Goal: Check status: Check status

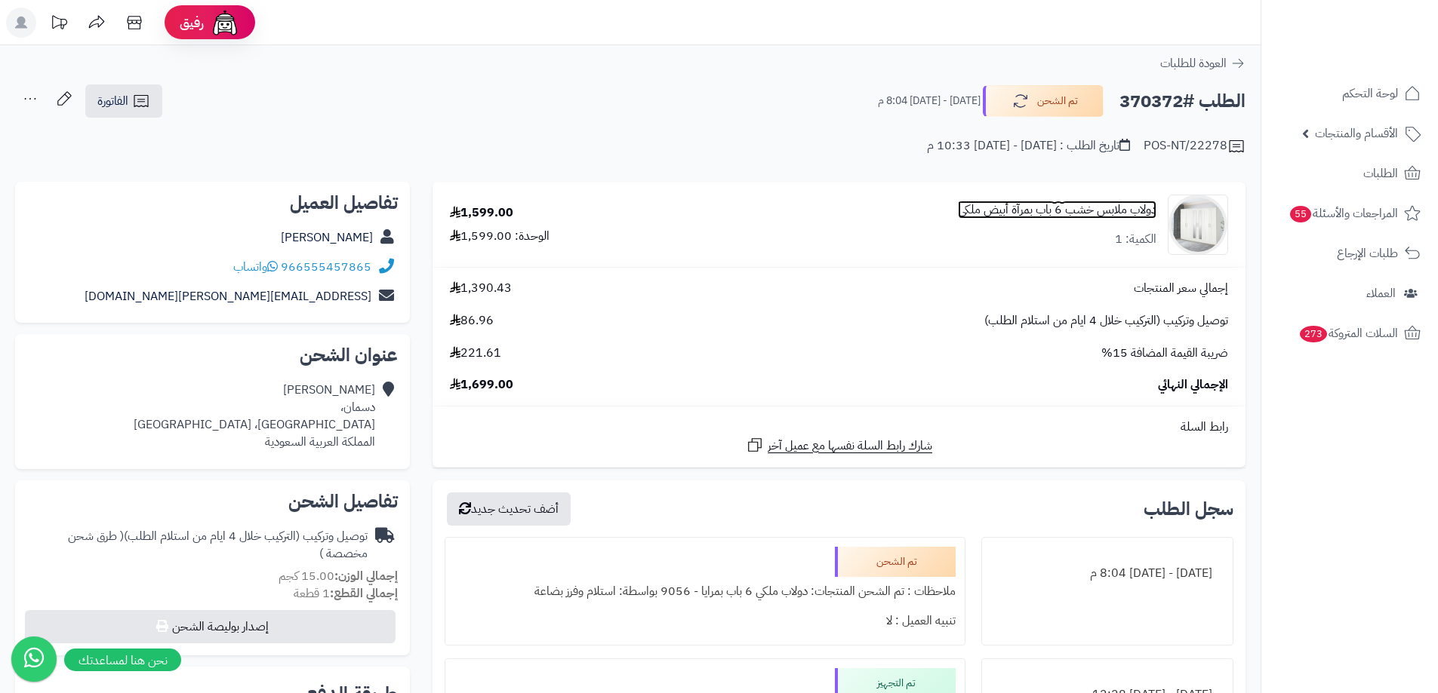
click at [983, 209] on link "دولاب ملابس خشب 6 باب بمرآة أبيض ملكي" at bounding box center [1057, 209] width 198 height 17
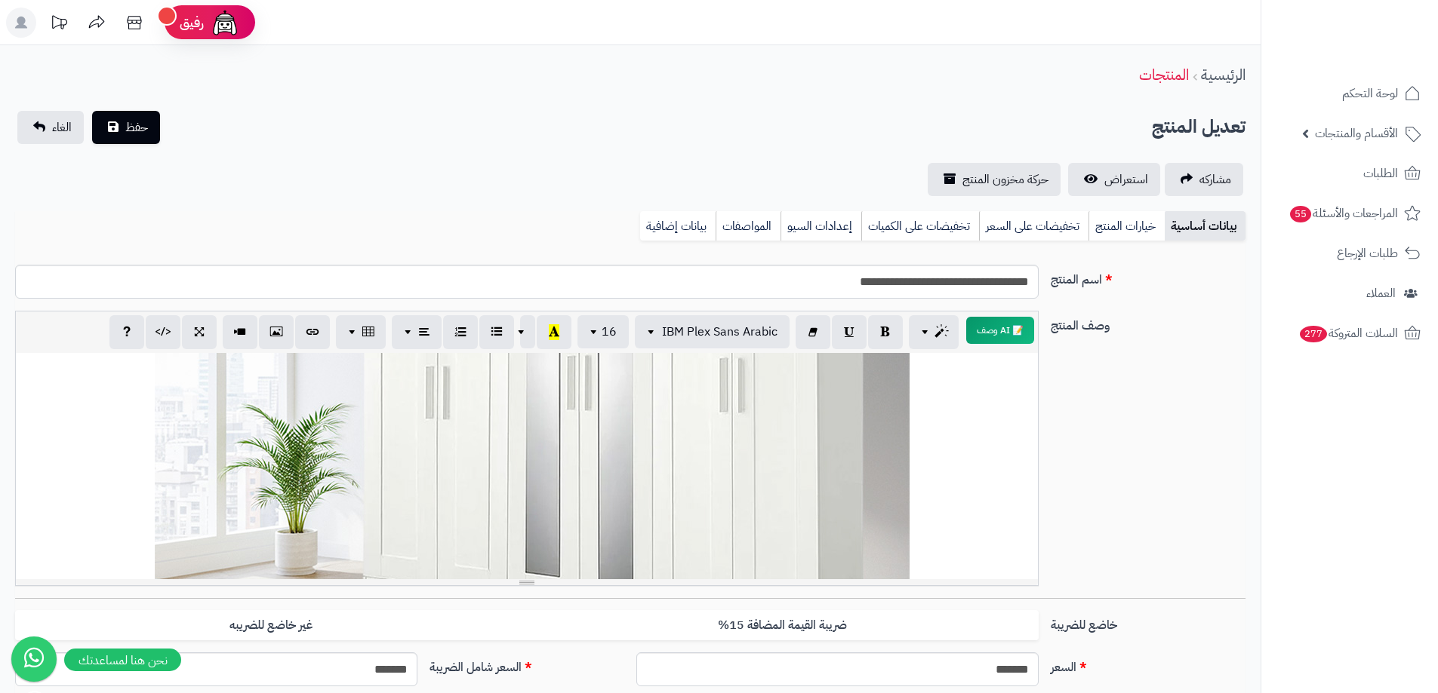
scroll to position [679, 0]
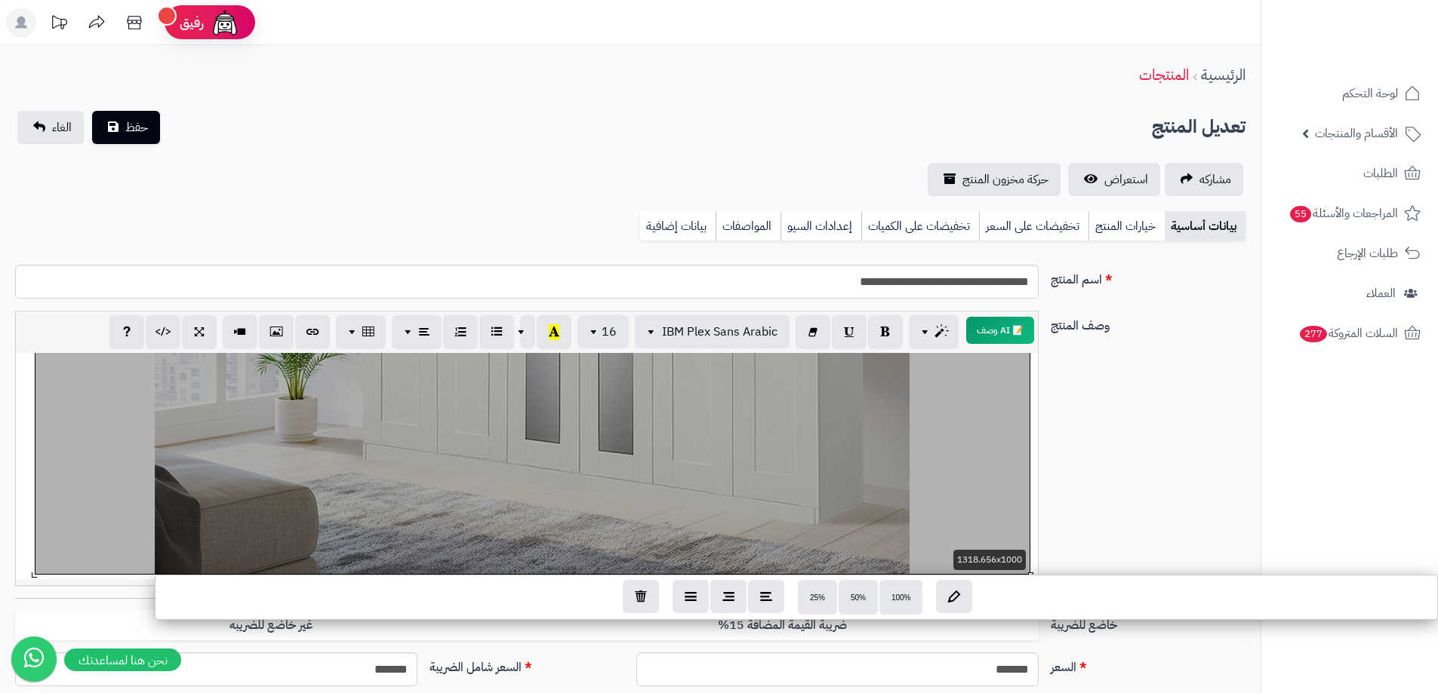
click at [589, 452] on div "**********" at bounding box center [527, 466] width 1022 height 226
